Goal: Task Accomplishment & Management: Use online tool/utility

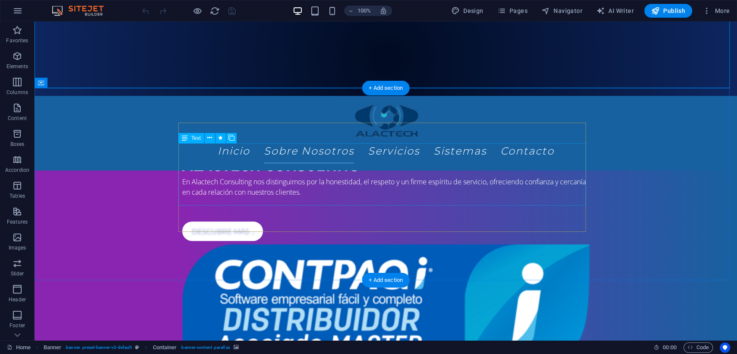
scroll to position [220, 0]
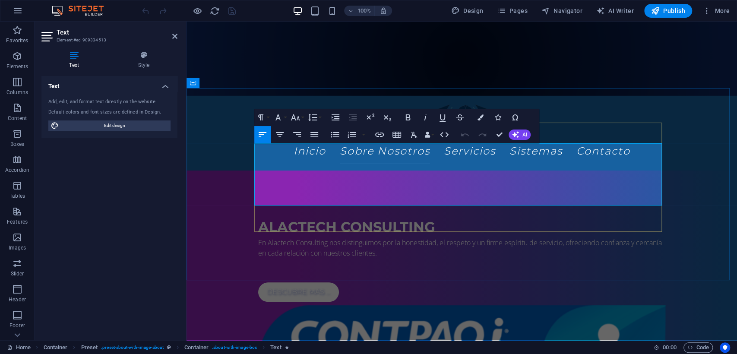
drag, startPoint x: 270, startPoint y: 155, endPoint x: 378, endPoint y: 202, distance: 118.4
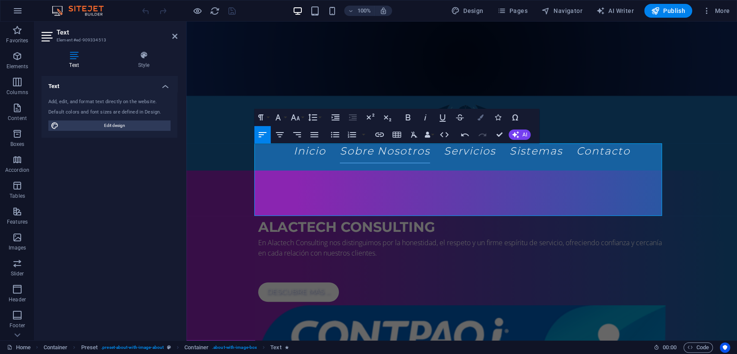
click at [478, 114] on icon "button" at bounding box center [481, 117] width 6 height 6
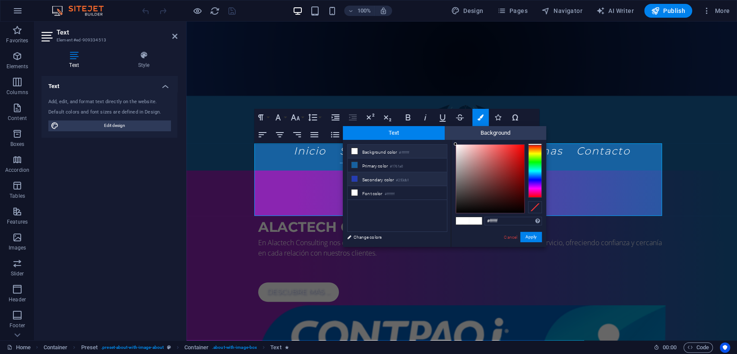
click at [387, 174] on li "Secondary color #253db1" at bounding box center [397, 179] width 99 height 14
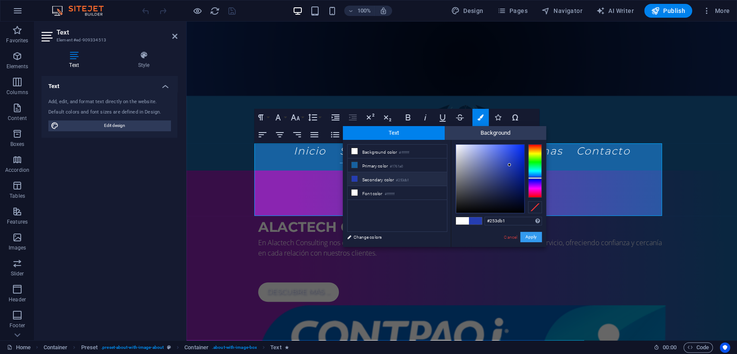
click at [530, 235] on button "Apply" at bounding box center [531, 237] width 22 height 10
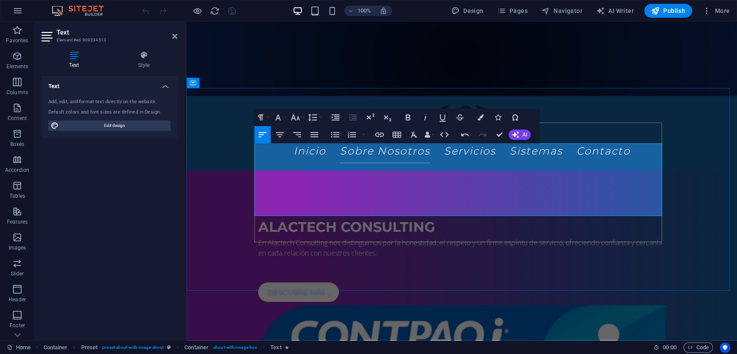
drag, startPoint x: 255, startPoint y: 148, endPoint x: 570, endPoint y: 215, distance: 322.3
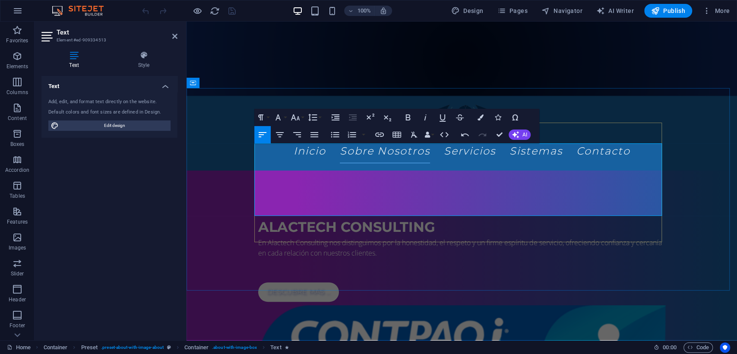
click at [485, 119] on button "Colors" at bounding box center [481, 117] width 16 height 17
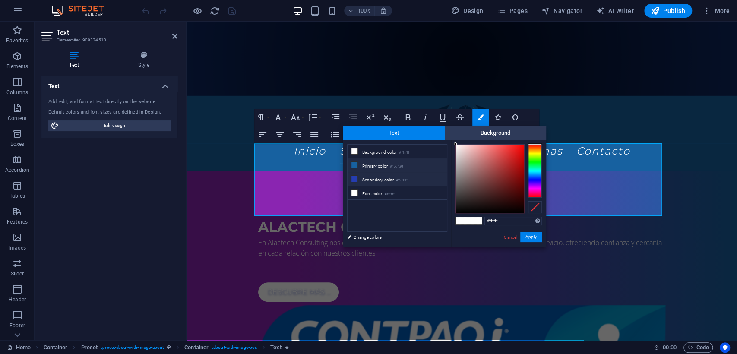
click at [383, 168] on li "Primary color #1761a0" at bounding box center [397, 166] width 99 height 14
type input "#1761a0"
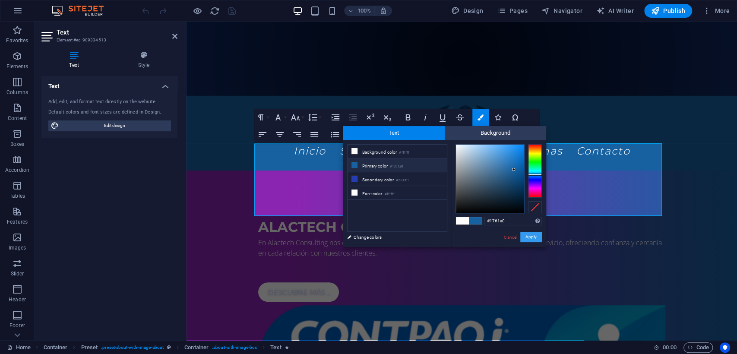
click at [528, 235] on button "Apply" at bounding box center [531, 237] width 22 height 10
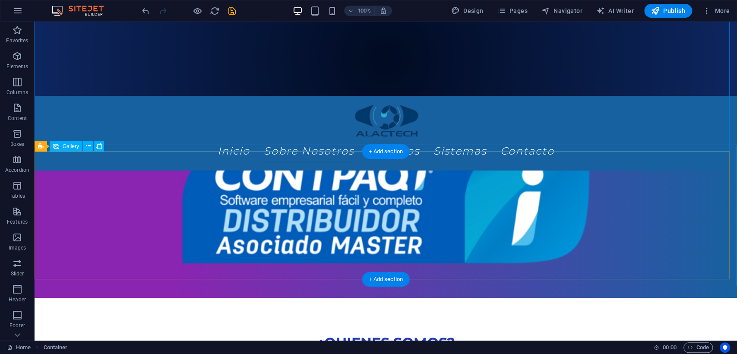
scroll to position [383, 0]
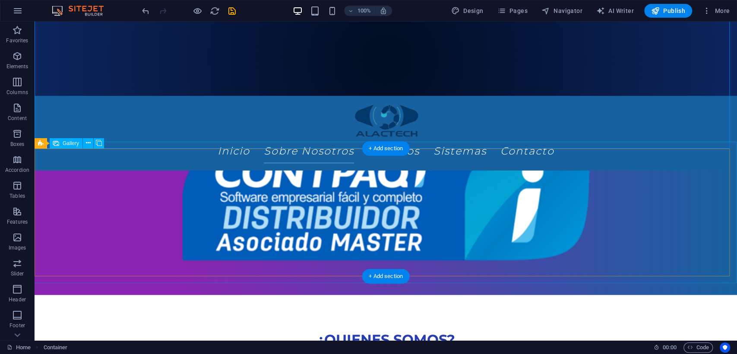
select select "4"
select select "px"
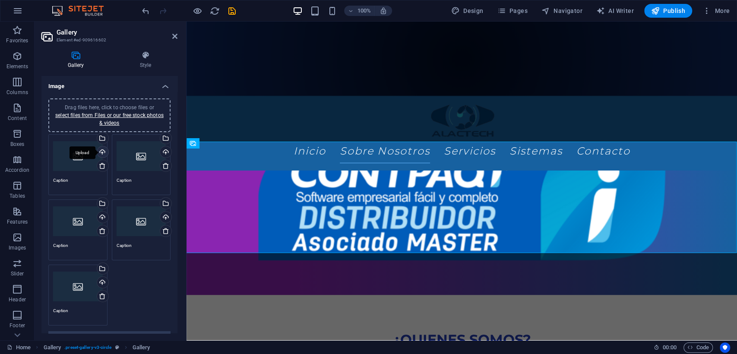
click at [96, 153] on div "Upload" at bounding box center [101, 152] width 13 height 13
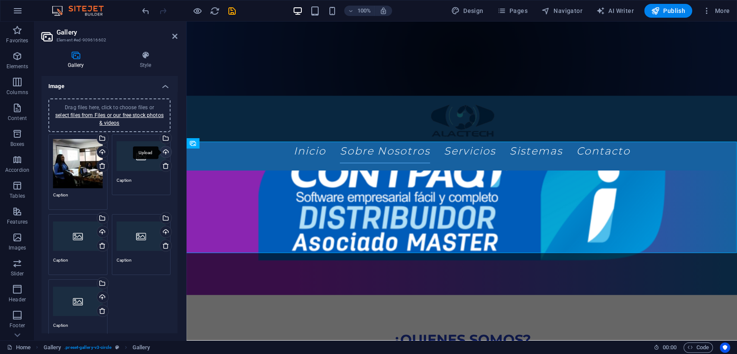
click at [162, 151] on div "Upload" at bounding box center [165, 152] width 13 height 13
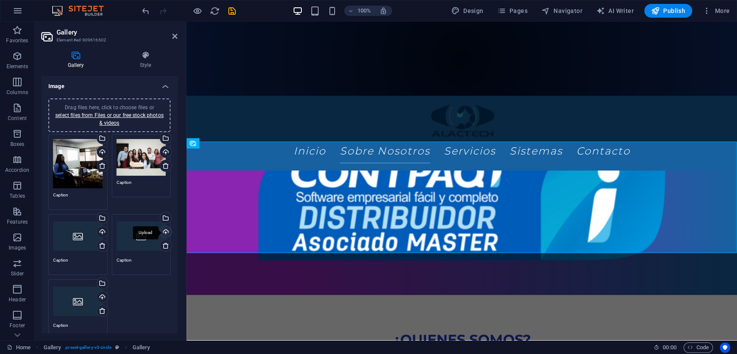
click at [162, 232] on div "Upload" at bounding box center [165, 232] width 13 height 13
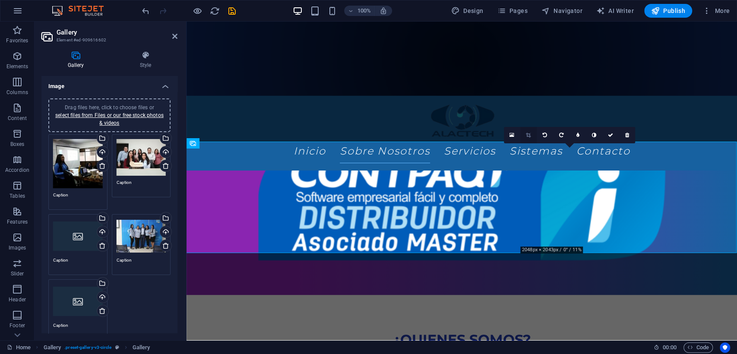
click at [530, 133] on icon at bounding box center [528, 135] width 5 height 5
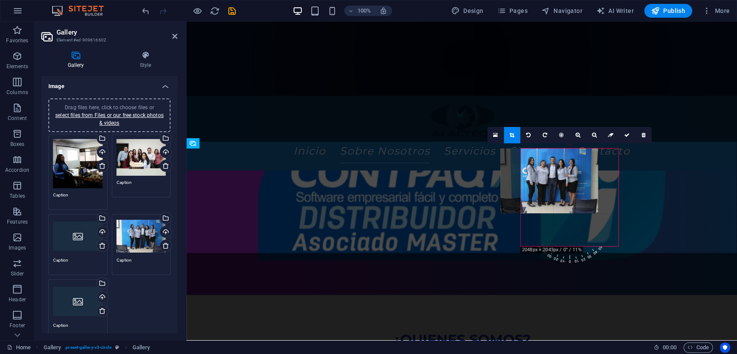
drag, startPoint x: 564, startPoint y: 186, endPoint x: 543, endPoint y: 187, distance: 20.8
click at [543, 187] on div at bounding box center [550, 181] width 98 height 65
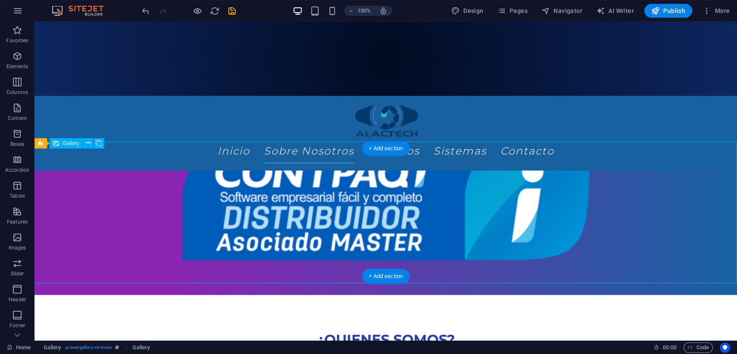
select select "4"
select select "px"
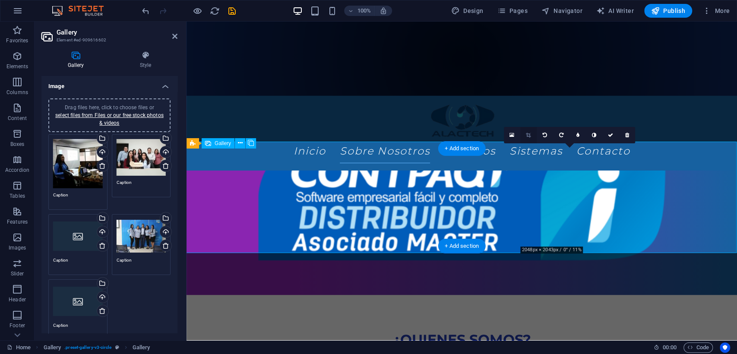
click at [527, 136] on icon at bounding box center [528, 135] width 5 height 5
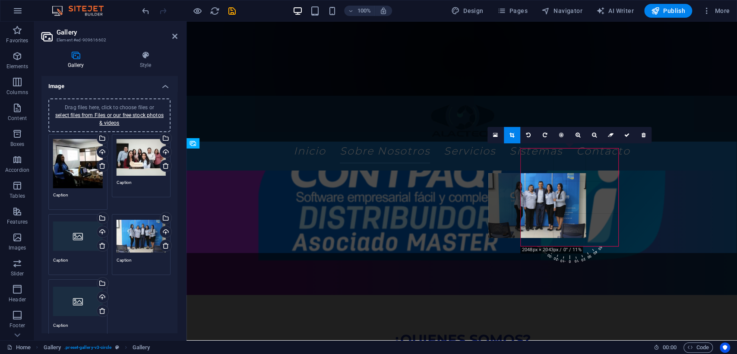
drag, startPoint x: 570, startPoint y: 187, endPoint x: 546, endPoint y: 208, distance: 31.2
click at [546, 208] on div at bounding box center [538, 205] width 98 height 65
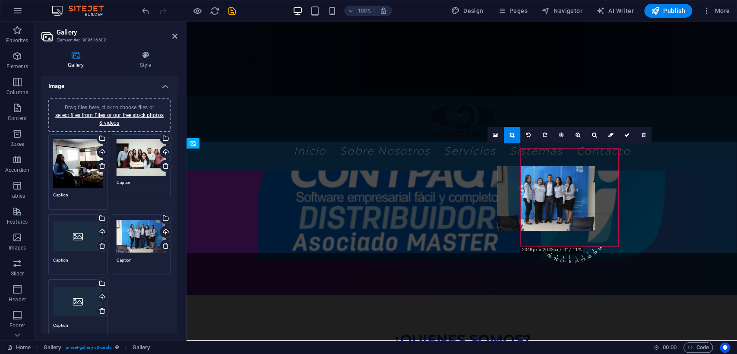
drag, startPoint x: 570, startPoint y: 209, endPoint x: 546, endPoint y: 194, distance: 28.2
click at [546, 194] on div at bounding box center [547, 198] width 98 height 65
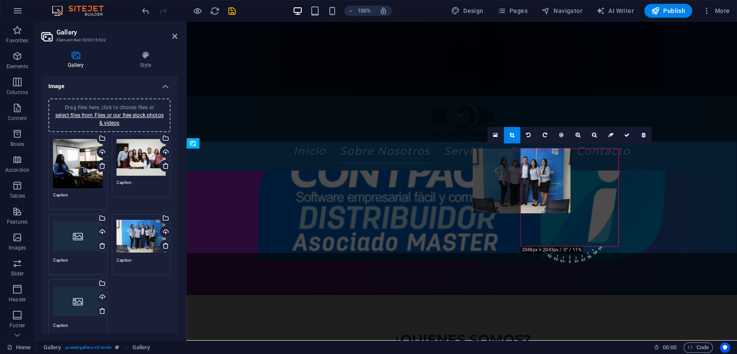
drag, startPoint x: 586, startPoint y: 211, endPoint x: 536, endPoint y: 181, distance: 57.9
click at [536, 181] on div at bounding box center [522, 181] width 98 height 65
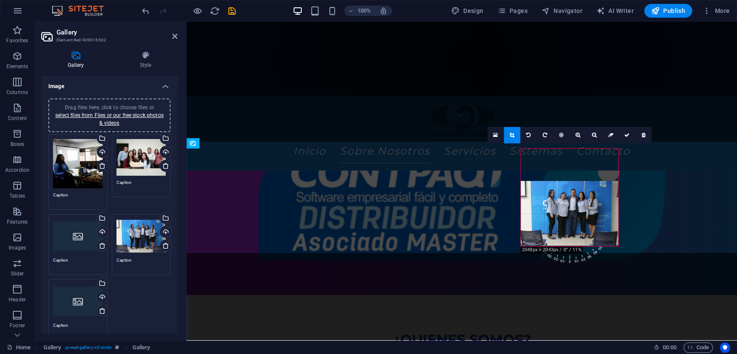
click at [562, 200] on div at bounding box center [570, 213] width 98 height 65
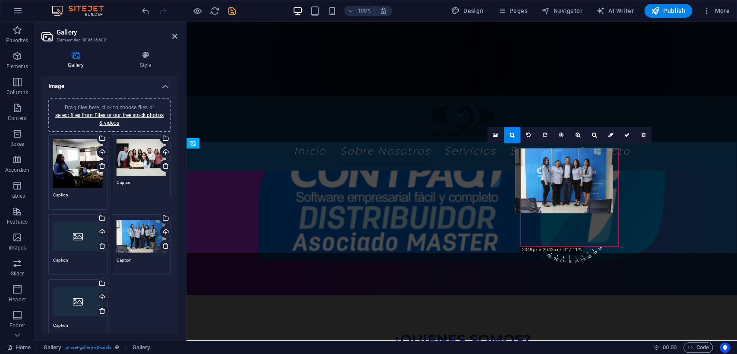
drag, startPoint x: 558, startPoint y: 193, endPoint x: 553, endPoint y: 159, distance: 34.6
click at [553, 159] on div at bounding box center [564, 181] width 98 height 65
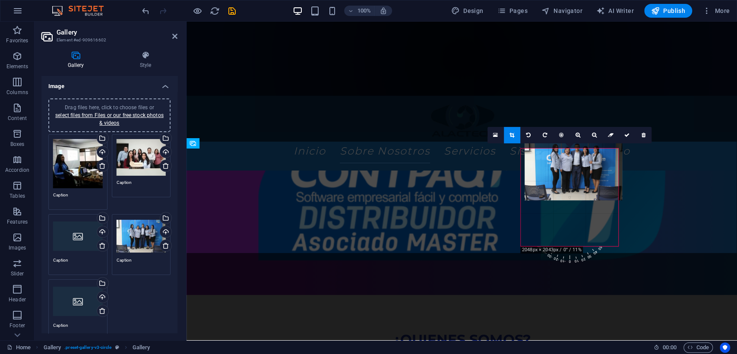
drag, startPoint x: 582, startPoint y: 219, endPoint x: 586, endPoint y: 173, distance: 45.5
click at [586, 173] on div at bounding box center [574, 168] width 98 height 65
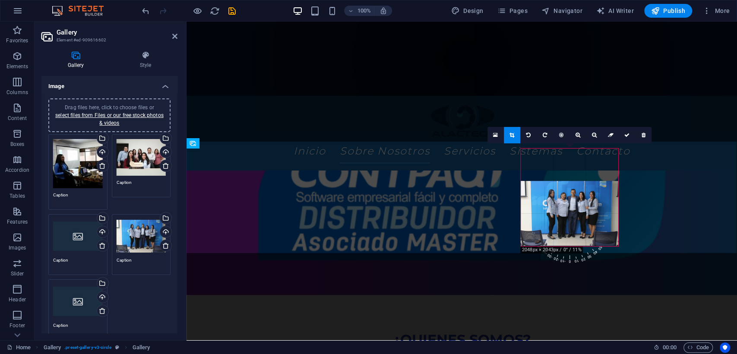
click at [584, 235] on div at bounding box center [570, 213] width 98 height 65
click at [622, 247] on div at bounding box center [569, 213] width 115 height 82
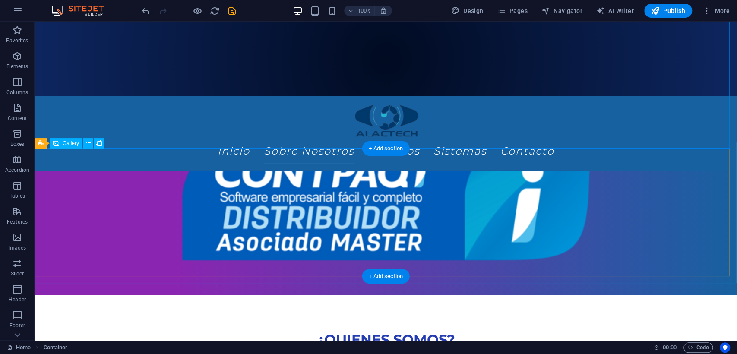
select select "4"
select select "px"
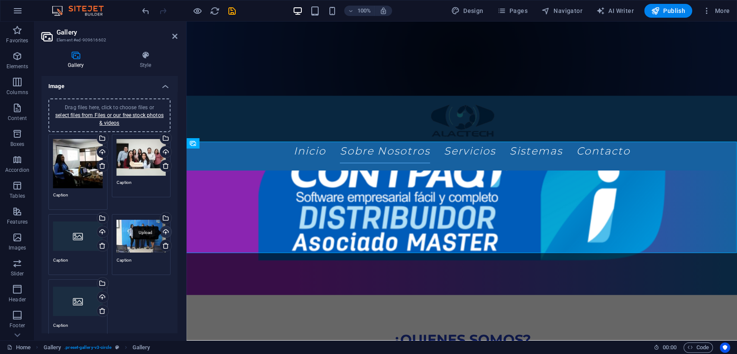
click at [165, 232] on div "Upload" at bounding box center [165, 232] width 13 height 13
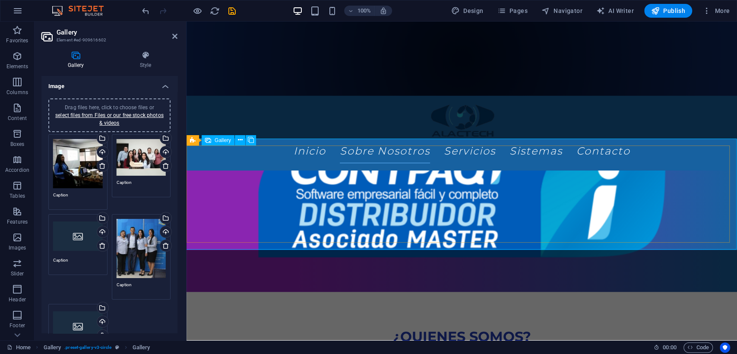
scroll to position [394, 0]
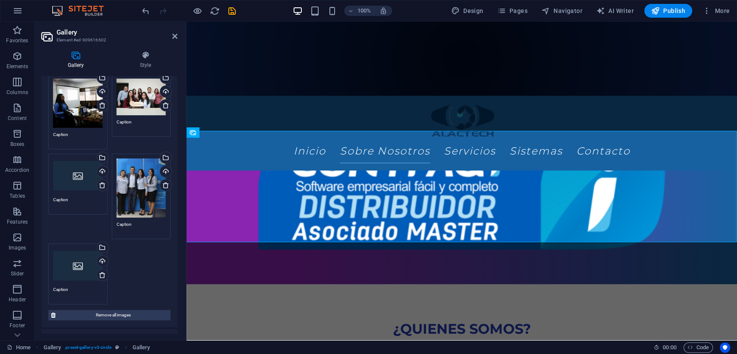
scroll to position [66, 0]
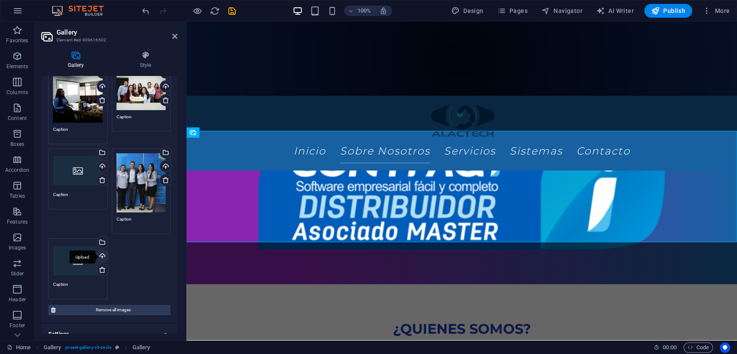
click at [98, 259] on div "Upload" at bounding box center [101, 257] width 13 height 13
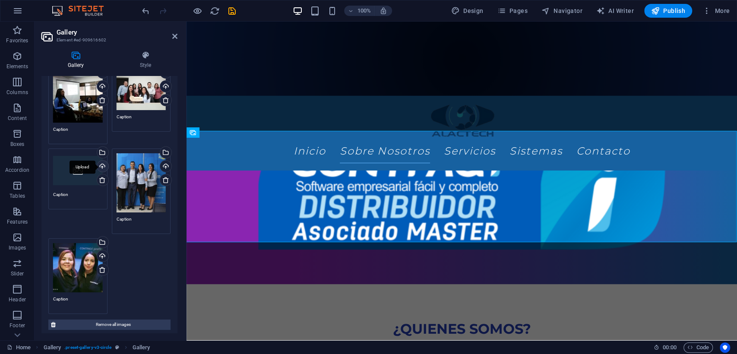
click at [100, 162] on div "Upload" at bounding box center [101, 167] width 13 height 13
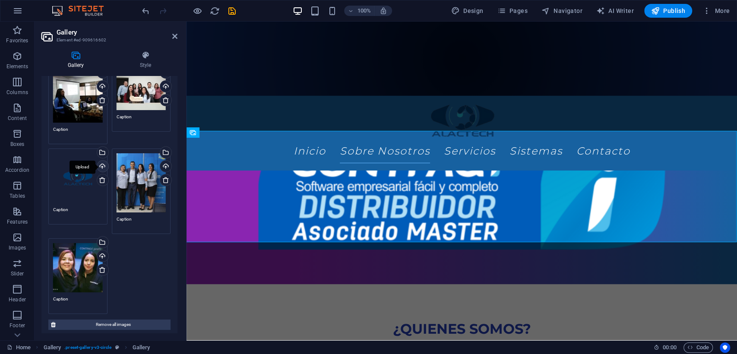
click at [102, 170] on div "Upload" at bounding box center [101, 167] width 13 height 13
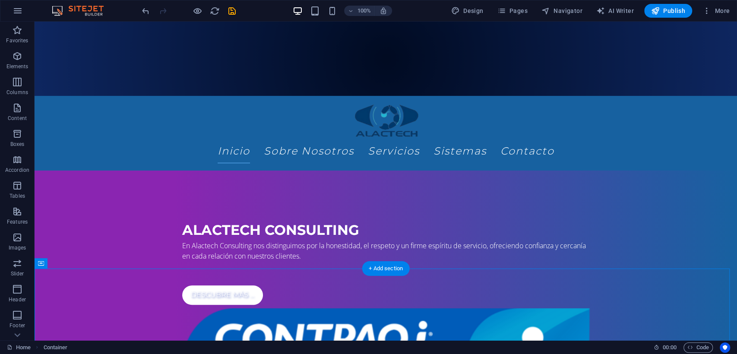
scroll to position [0, 0]
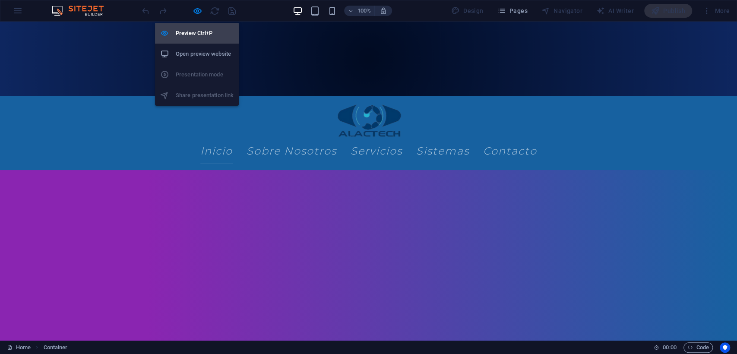
click at [190, 30] on h6 "Preview Ctrl+P" at bounding box center [205, 33] width 58 height 10
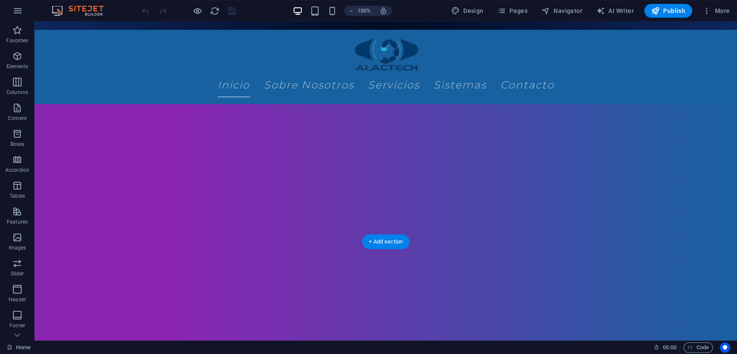
scroll to position [69, 0]
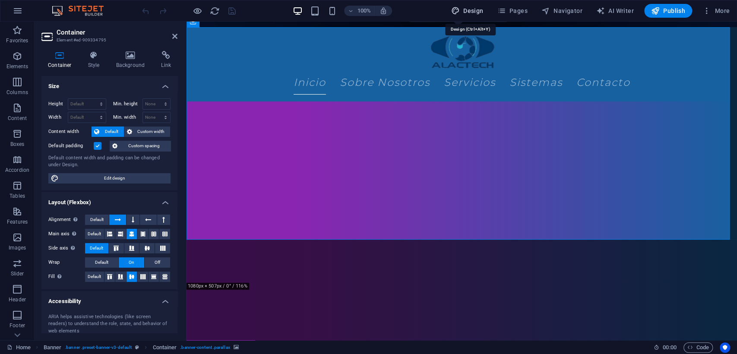
select select "px"
select select "400"
select select "px"
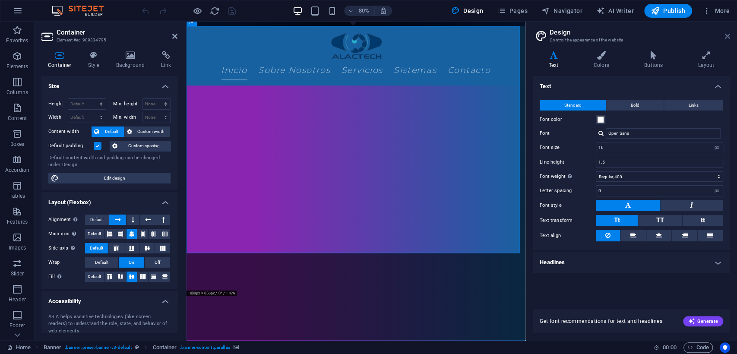
click at [729, 35] on icon at bounding box center [727, 36] width 5 height 7
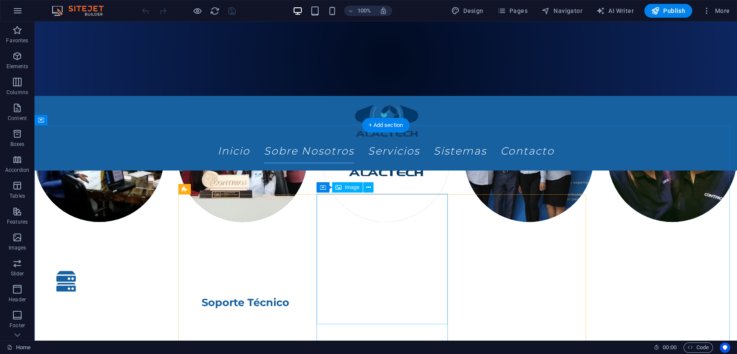
scroll to position [807, 0]
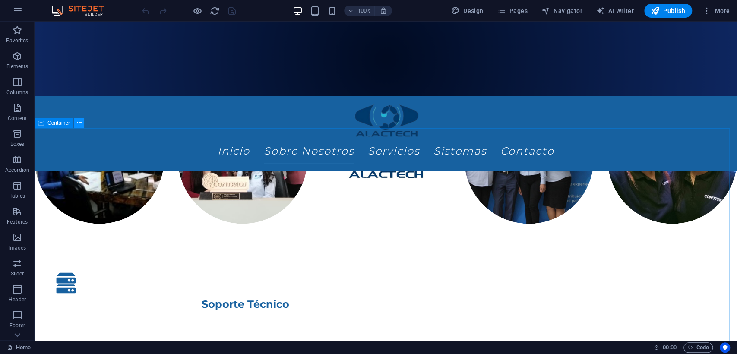
click at [0, 0] on button at bounding box center [0, 0] width 0 height 0
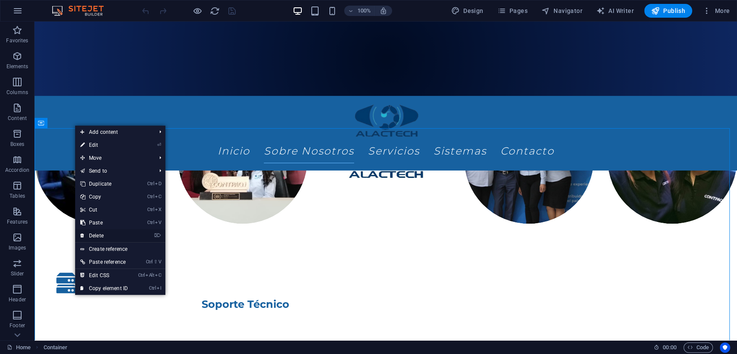
click at [99, 233] on link "⌦ Delete" at bounding box center [104, 235] width 58 height 13
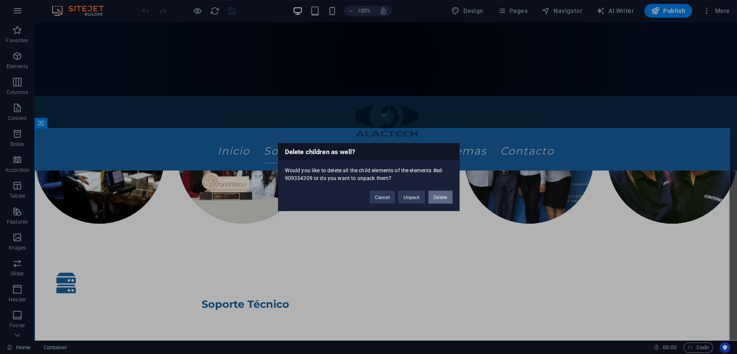
click at [438, 196] on button "Delete" at bounding box center [440, 197] width 24 height 13
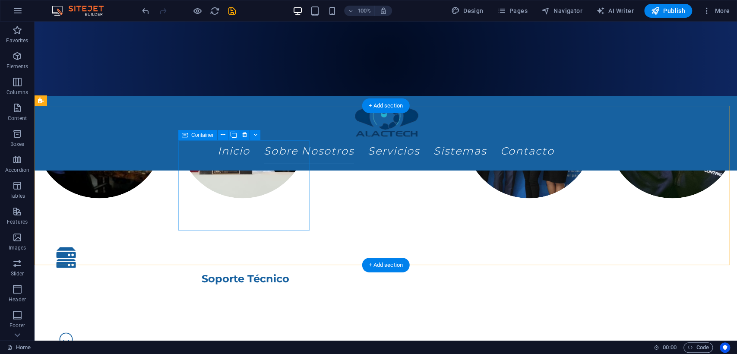
scroll to position [834, 0]
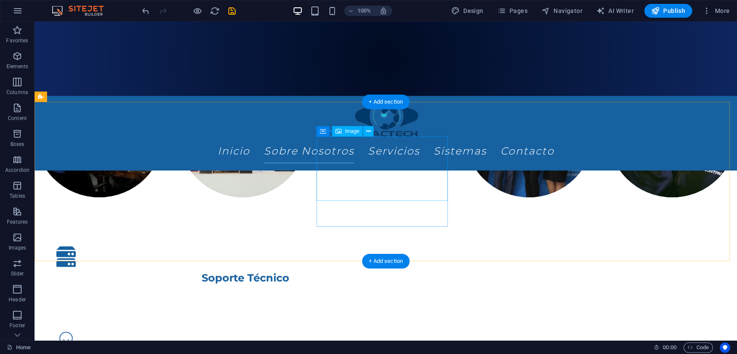
select select "px"
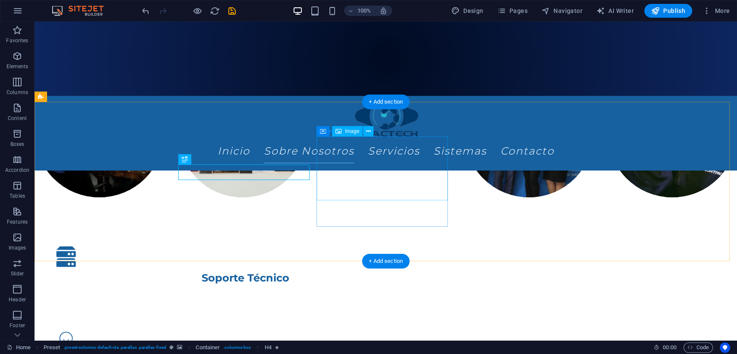
select select "px"
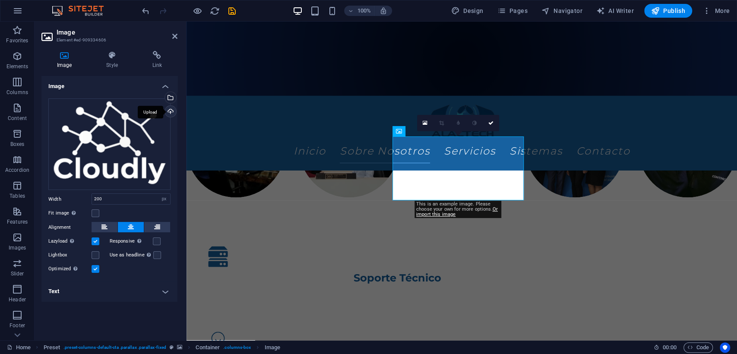
click at [167, 111] on div "Upload" at bounding box center [169, 112] width 13 height 13
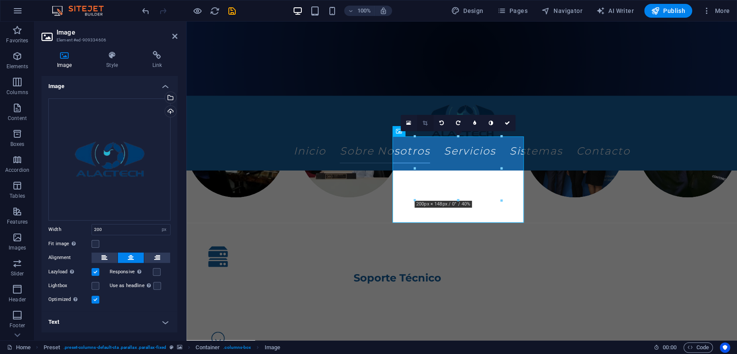
click at [429, 123] on link at bounding box center [425, 123] width 16 height 16
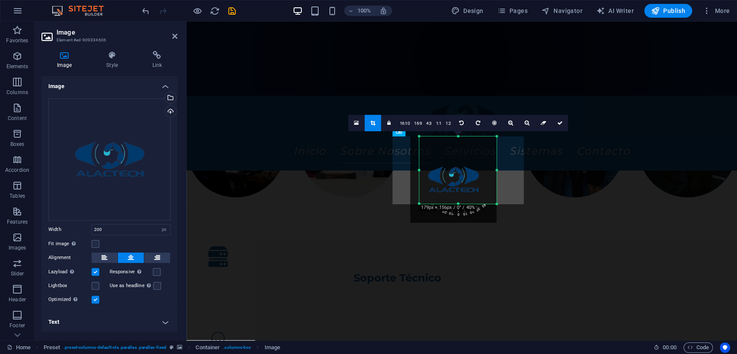
drag, startPoint x: 416, startPoint y: 222, endPoint x: 425, endPoint y: 203, distance: 21.4
click at [425, 203] on div "180 170 160 150 140 130 120 110 100 90 80 70 60 50 40 30 20 10 0 -10 -20 -30 -4…" at bounding box center [457, 169] width 77 height 67
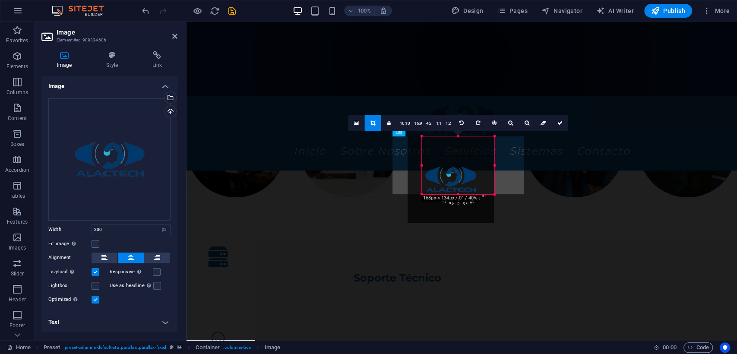
drag, startPoint x: 420, startPoint y: 204, endPoint x: 425, endPoint y: 195, distance: 10.4
click at [425, 194] on div "180 170 160 150 140 130 120 110 100 90 80 70 60 50 40 30 20 10 0 -10 -20 -30 -4…" at bounding box center [458, 165] width 73 height 58
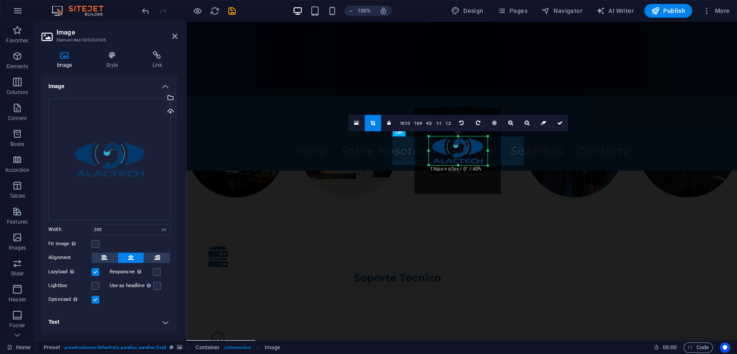
drag, startPoint x: 494, startPoint y: 138, endPoint x: 481, endPoint y: 167, distance: 31.9
click at [481, 165] on div "180 170 160 150 140 130 120 110 100 90 80 70 60 50 40 30 20 10 0 -10 -20 -30 -4…" at bounding box center [458, 150] width 59 height 29
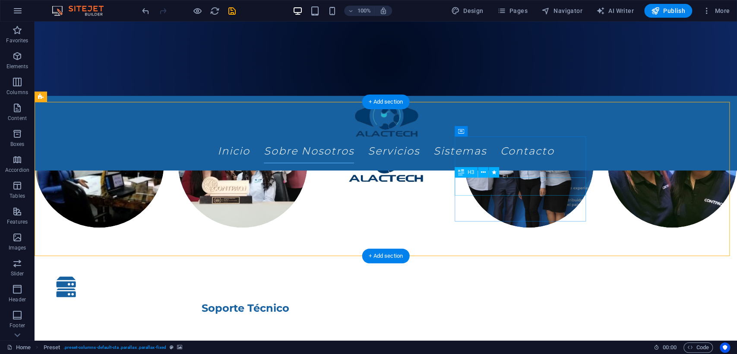
scroll to position [834, 0]
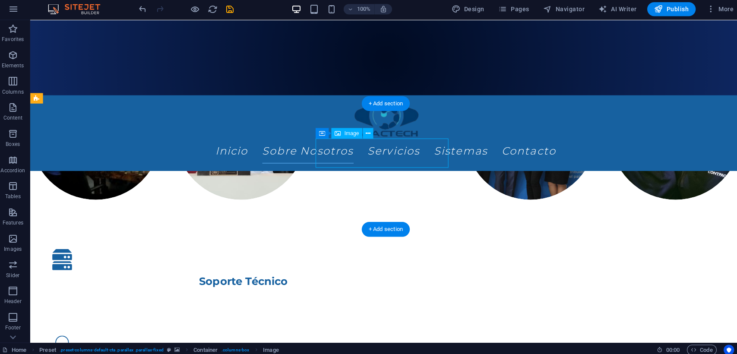
scroll to position [831, 0]
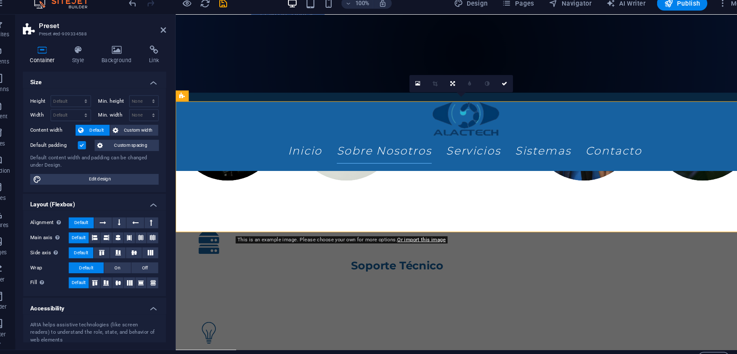
scroll to position [801, 0]
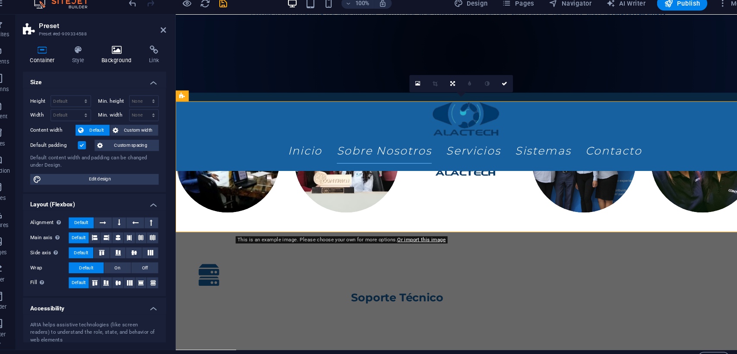
click at [122, 54] on icon at bounding box center [131, 55] width 42 height 9
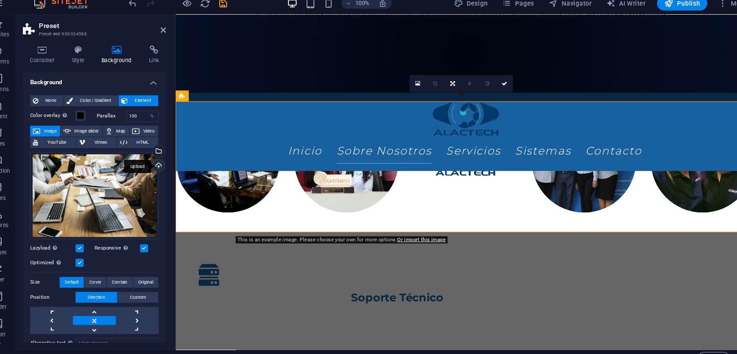
click at [169, 165] on div "Upload" at bounding box center [169, 166] width 13 height 13
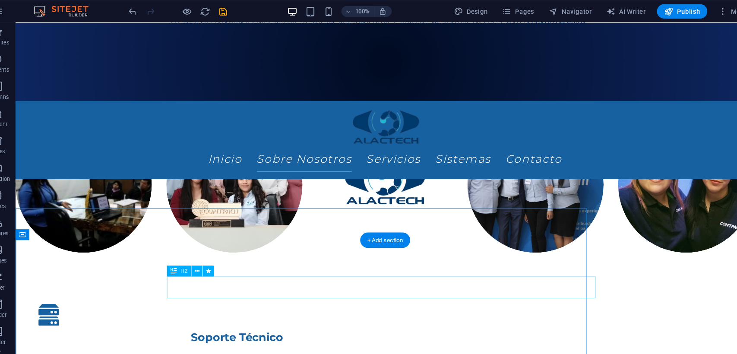
scroll to position [831, 0]
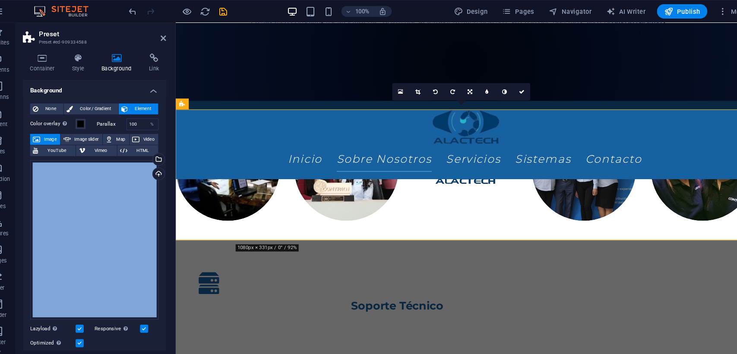
click at [168, 165] on div "Upload" at bounding box center [169, 166] width 13 height 13
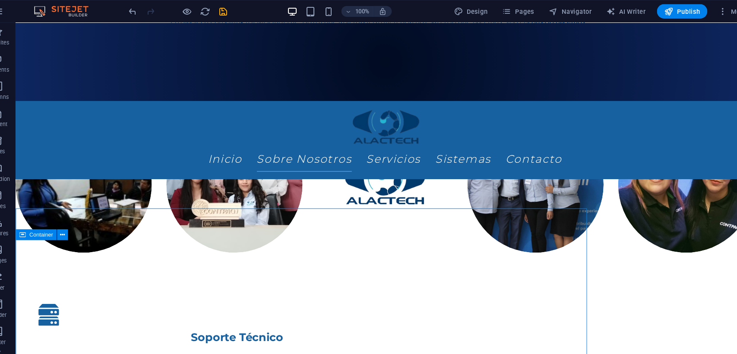
scroll to position [831, 0]
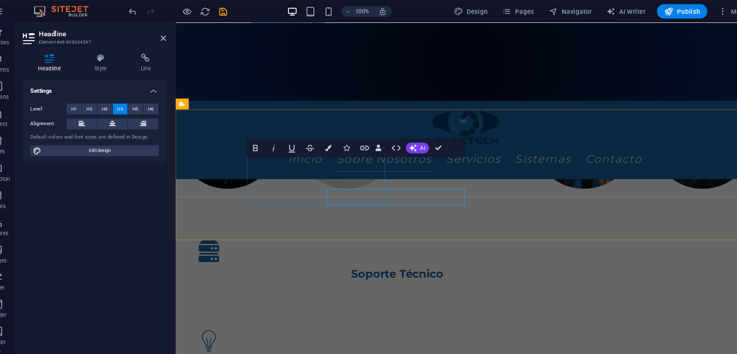
scroll to position [801, 0]
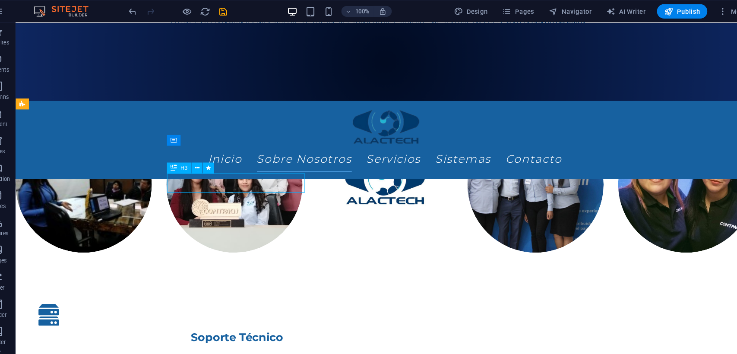
scroll to position [831, 0]
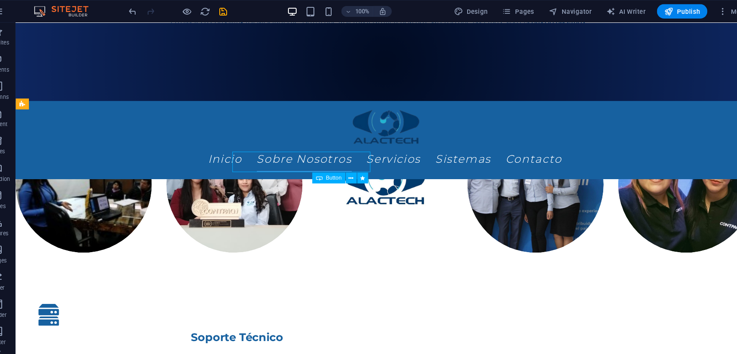
scroll to position [831, 0]
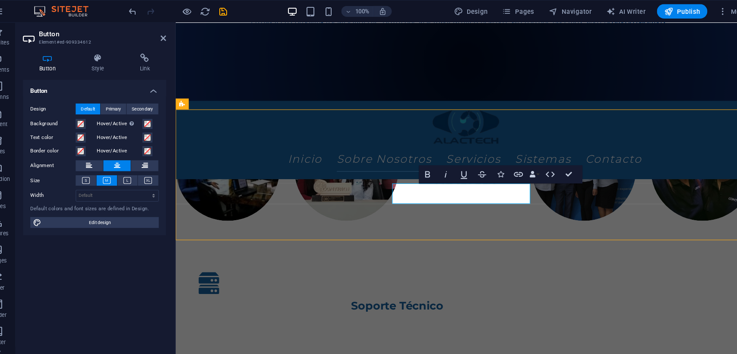
scroll to position [831, 0]
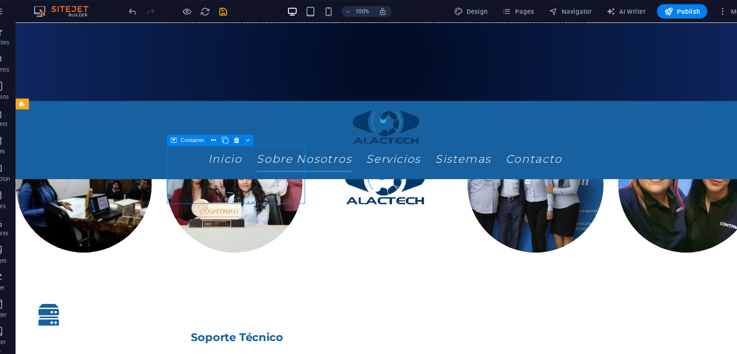
scroll to position [831, 0]
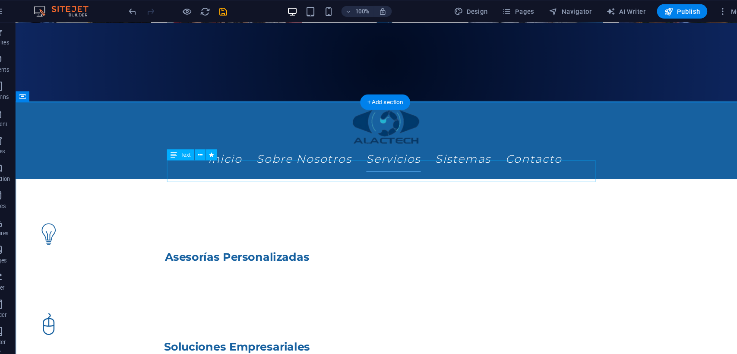
scroll to position [963, 0]
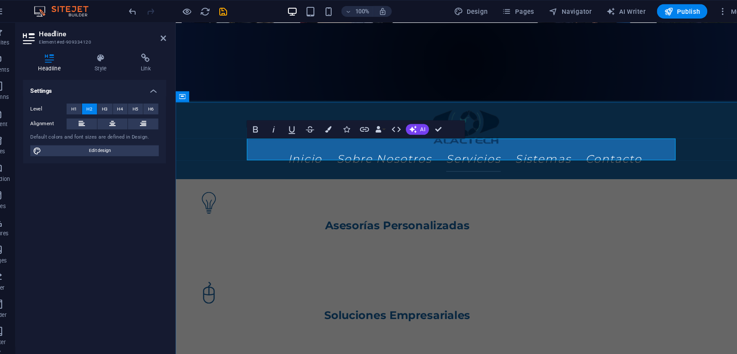
scroll to position [933, 0]
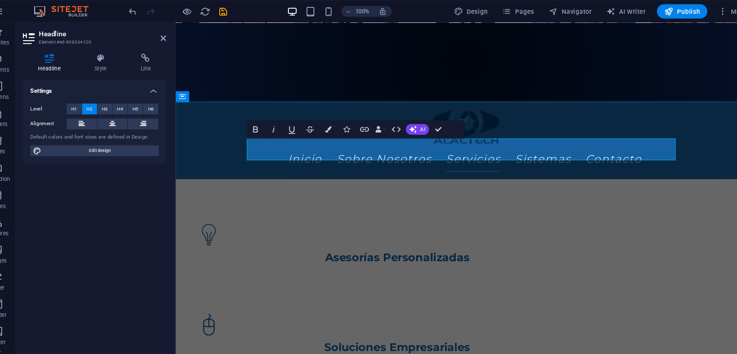
click at [330, 125] on icon "button" at bounding box center [332, 123] width 6 height 6
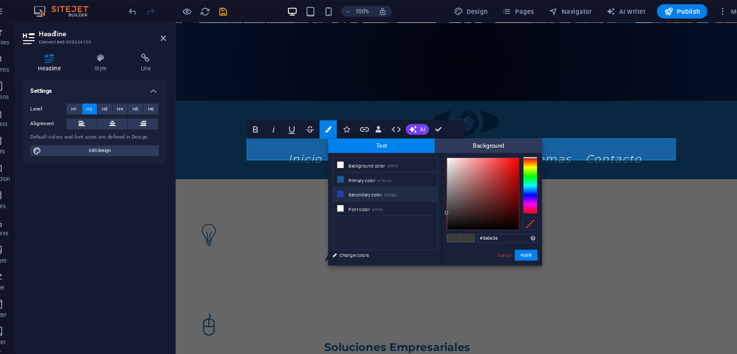
click at [391, 184] on small "#253db1" at bounding box center [391, 186] width 13 height 6
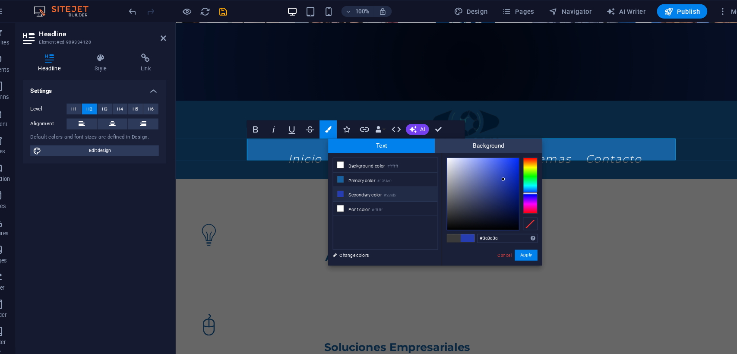
type input "#253db1"
click at [515, 241] on button "Apply" at bounding box center [520, 243] width 22 height 10
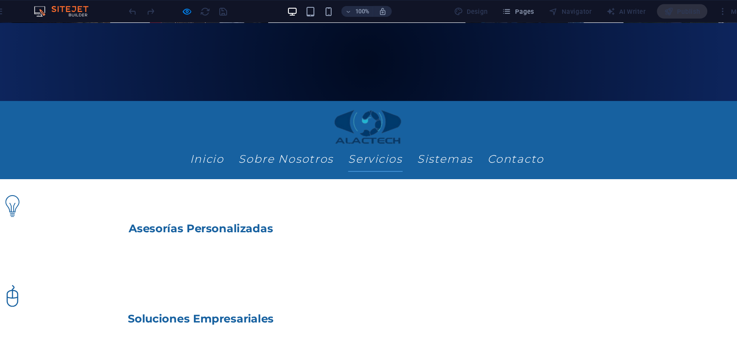
scroll to position [1076, 0]
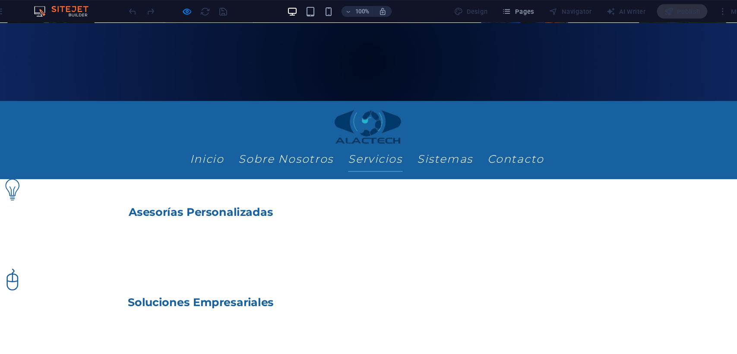
scroll to position [989, 0]
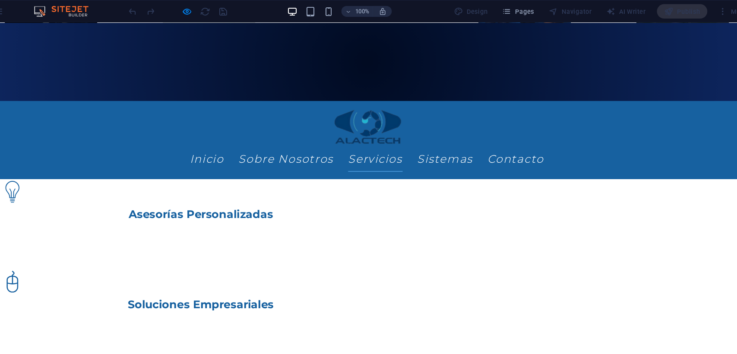
scroll to position [1026, 0]
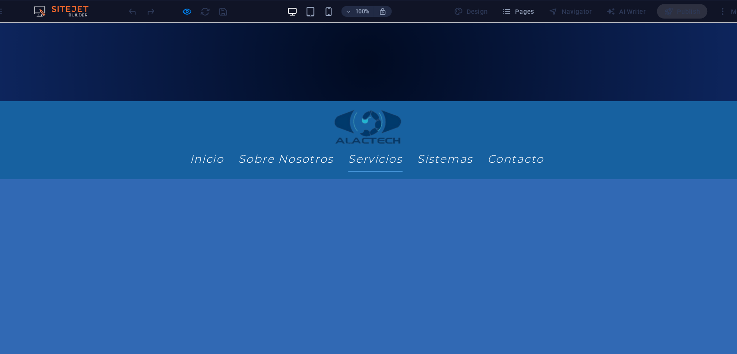
scroll to position [1275, 0]
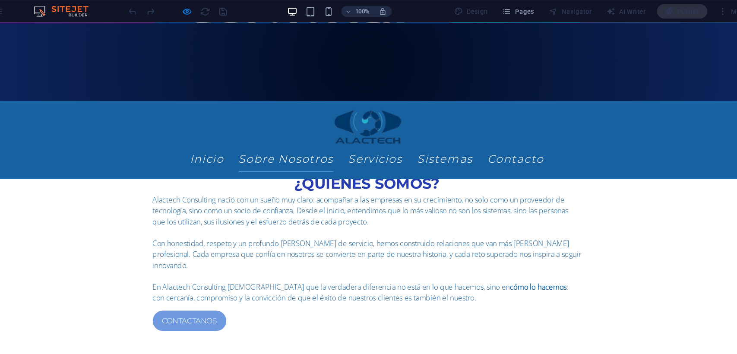
scroll to position [539, 0]
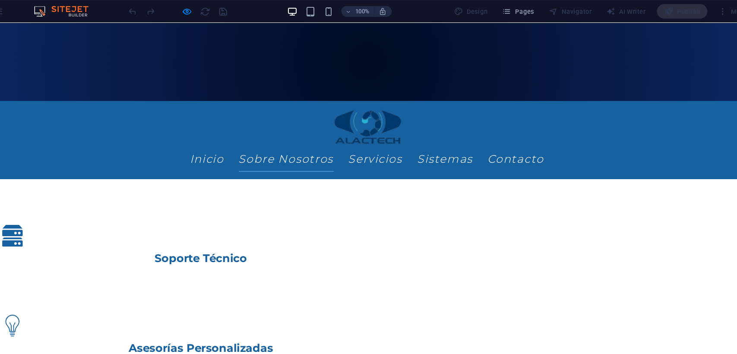
scroll to position [880, 0]
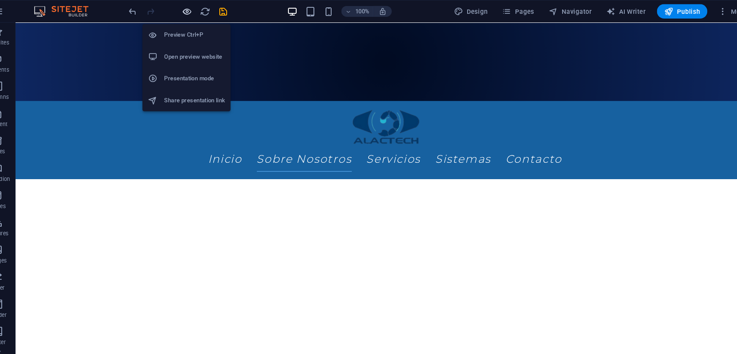
scroll to position [880, 0]
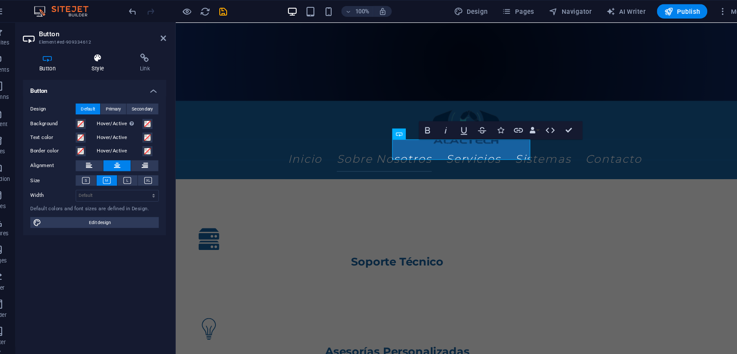
click at [111, 56] on icon at bounding box center [113, 55] width 42 height 9
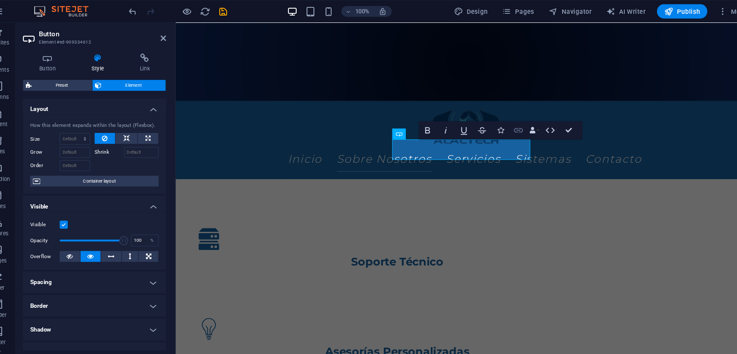
click at [508, 127] on icon "button" at bounding box center [513, 124] width 10 height 10
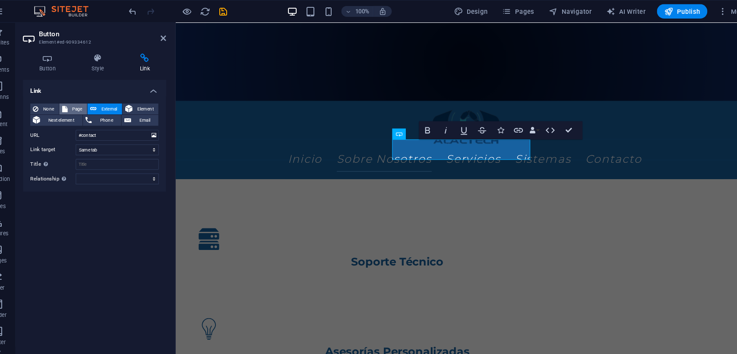
click at [89, 103] on span "Page" at bounding box center [92, 103] width 13 height 10
select select
click at [108, 128] on select "Home Subpage Privacy" at bounding box center [131, 129] width 79 height 10
click at [152, 102] on span "Element" at bounding box center [157, 103] width 19 height 10
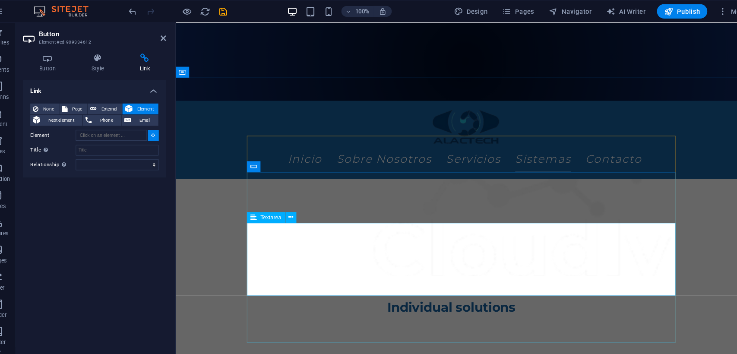
scroll to position [2188, 0]
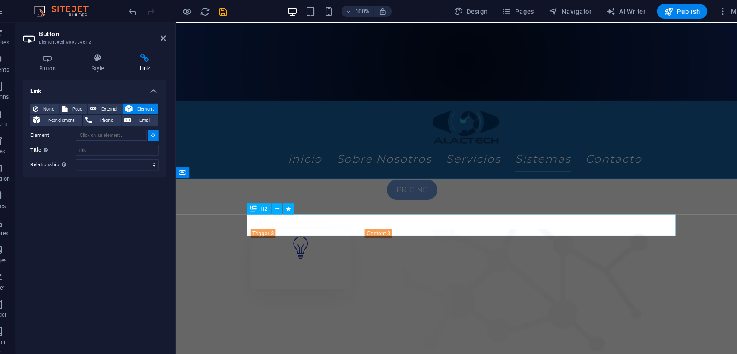
type input "#ed-909334681"
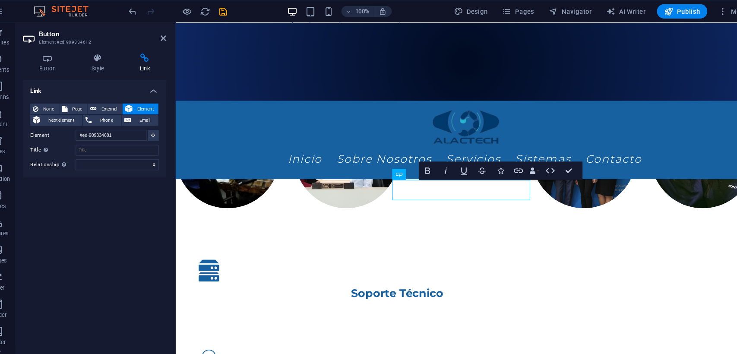
scroll to position [805, 0]
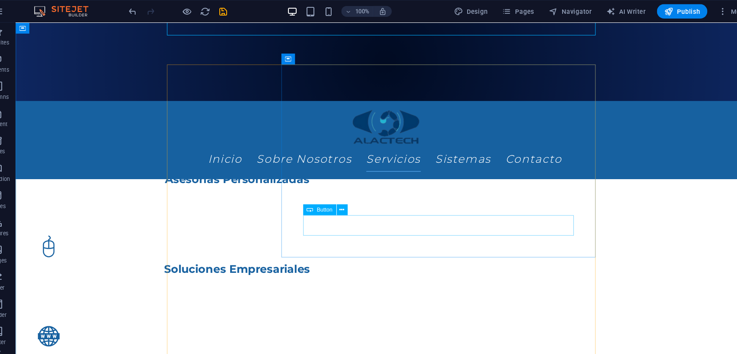
scroll to position [1152, 0]
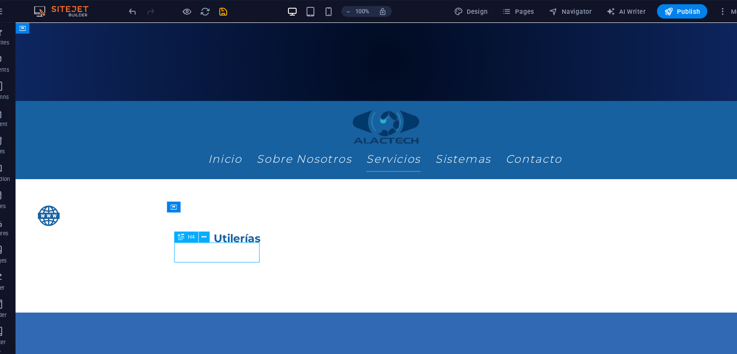
scroll to position [1122, 0]
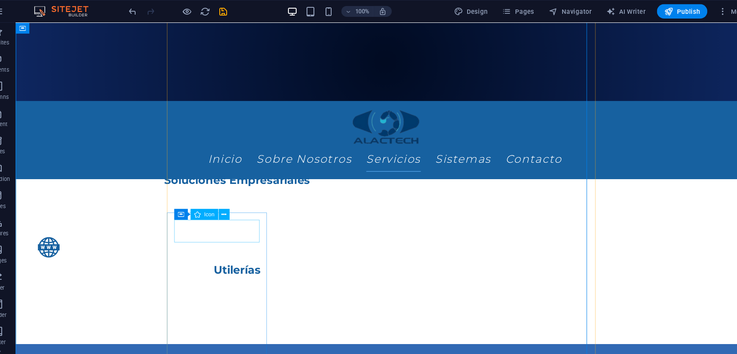
scroll to position [1152, 0]
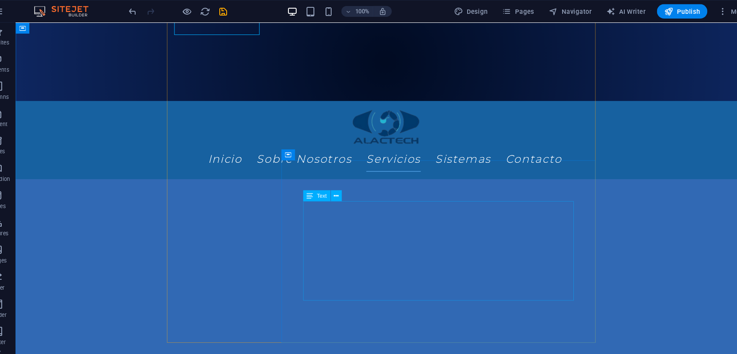
scroll to position [1331, 0]
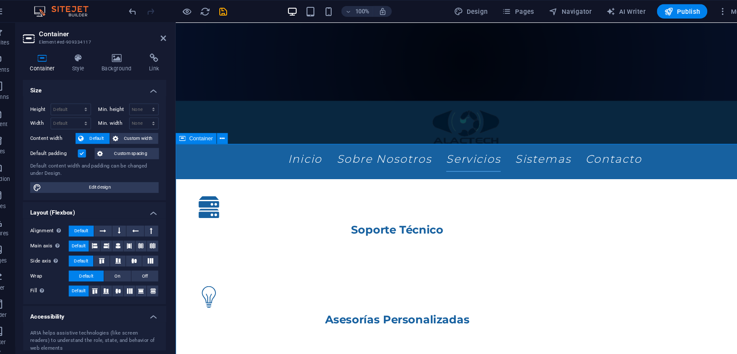
scroll to position [990, 0]
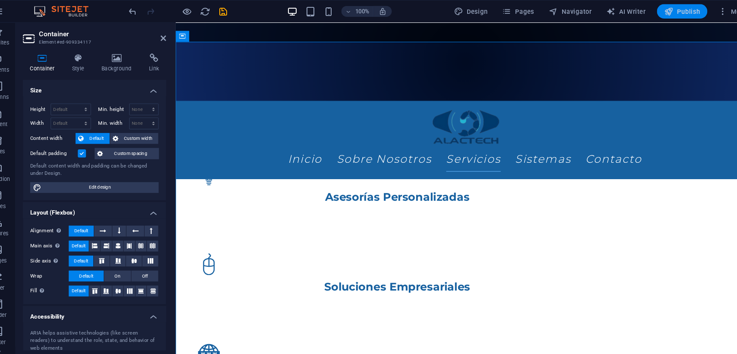
click at [665, 15] on span "Publish" at bounding box center [668, 10] width 34 height 9
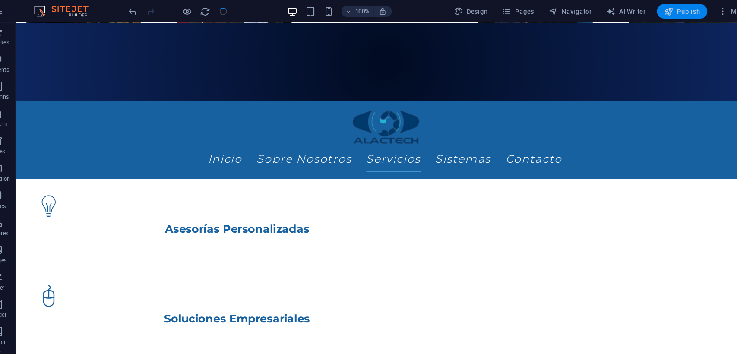
scroll to position [1020, 0]
